Goal: Complete application form: Complete application form

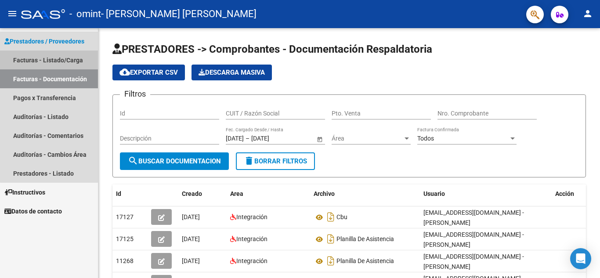
click at [65, 60] on link "Facturas - Listado/Carga" at bounding box center [49, 59] width 98 height 19
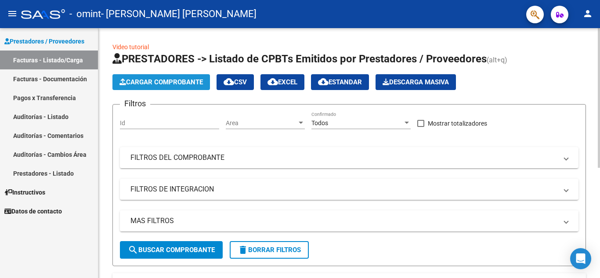
click at [169, 79] on span "Cargar Comprobante" at bounding box center [160, 82] width 83 height 8
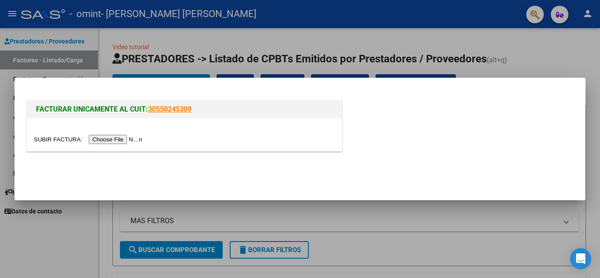
click at [128, 138] on input "file" at bounding box center [89, 139] width 111 height 9
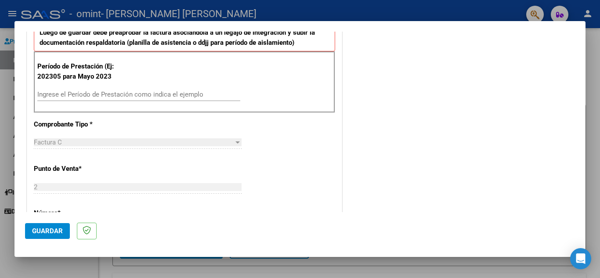
scroll to position [239, 0]
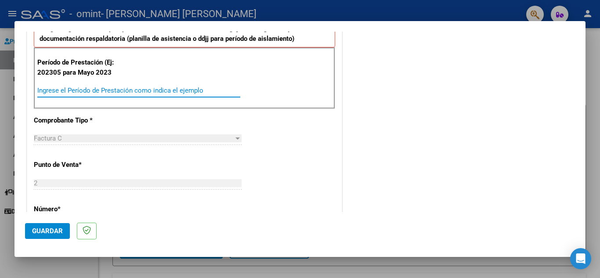
click at [134, 90] on input "Ingrese el Período de Prestación como indica el ejemplo" at bounding box center [138, 90] width 203 height 8
type input "202507"
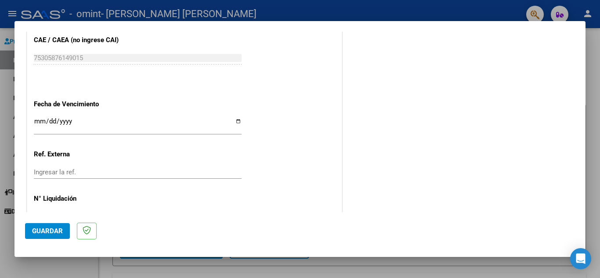
scroll to position [565, 0]
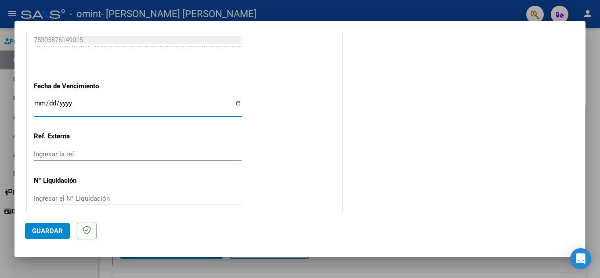
click at [40, 101] on input "Ingresar la fecha" at bounding box center [138, 107] width 208 height 14
type input "[DATE]"
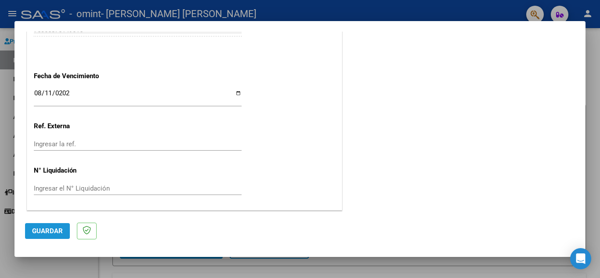
click at [39, 230] on span "Guardar" at bounding box center [47, 231] width 31 height 8
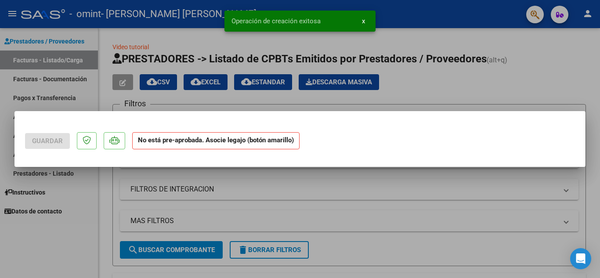
scroll to position [0, 0]
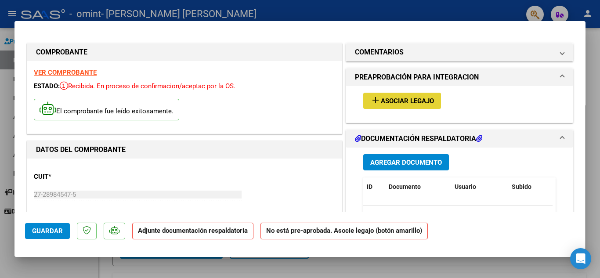
click at [397, 98] on span "Asociar Legajo" at bounding box center [407, 101] width 53 height 8
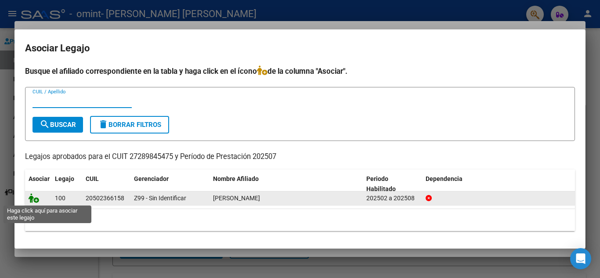
click at [35, 199] on icon at bounding box center [34, 198] width 11 height 10
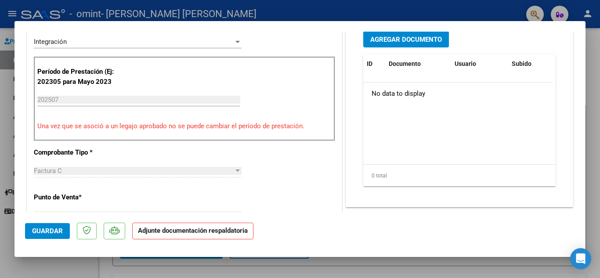
scroll to position [230, 0]
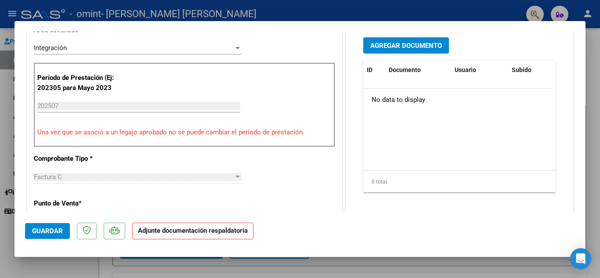
click at [406, 43] on span "Agregar Documento" at bounding box center [406, 46] width 72 height 8
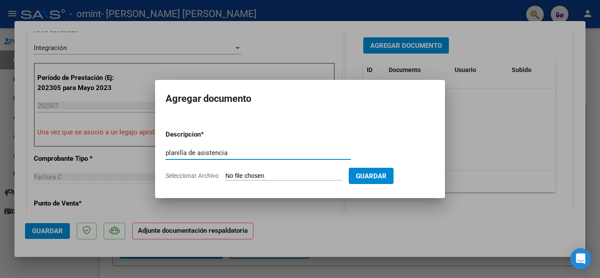
type input "planilla de asistencia"
click at [289, 170] on form "Descripcion * planilla de asistencia Escriba aquí una descripcion Seleccionar A…" at bounding box center [299, 155] width 269 height 64
click at [172, 177] on span "Seleccionar Archivo" at bounding box center [191, 175] width 53 height 7
click at [225, 177] on input "Seleccionar Archivo" at bounding box center [283, 176] width 116 height 8
type input "C:\fakepath\20250810_212311.jpg"
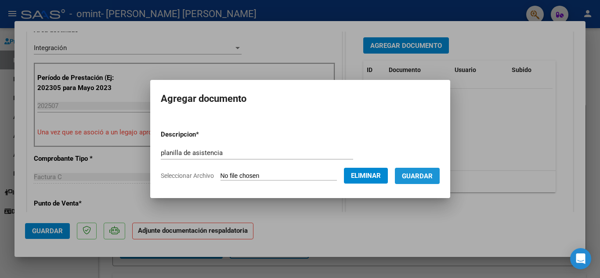
click at [433, 182] on button "Guardar" at bounding box center [417, 176] width 45 height 16
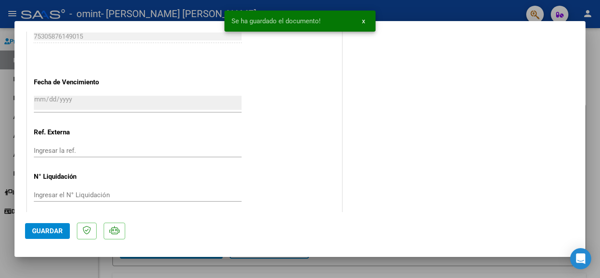
scroll to position [605, 0]
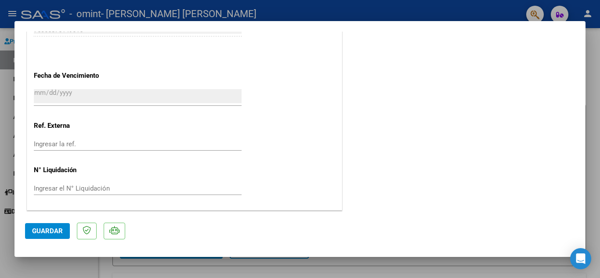
click at [599, 93] on div at bounding box center [300, 139] width 600 height 278
type input "$ 0,00"
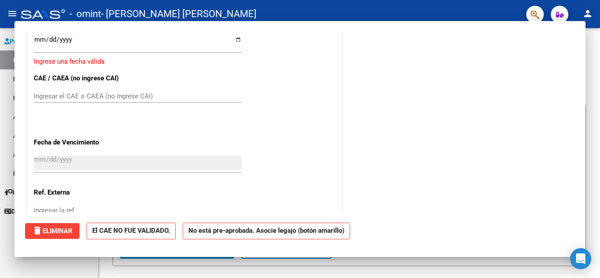
scroll to position [579, 0]
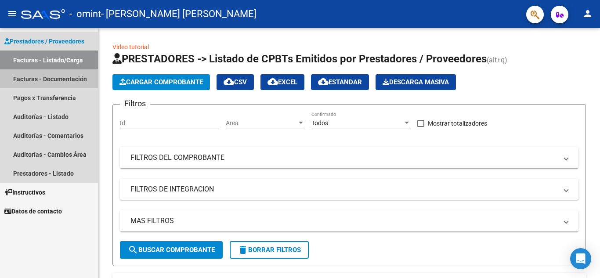
click at [47, 79] on link "Facturas - Documentación" at bounding box center [49, 78] width 98 height 19
